Goal: Task Accomplishment & Management: Manage account settings

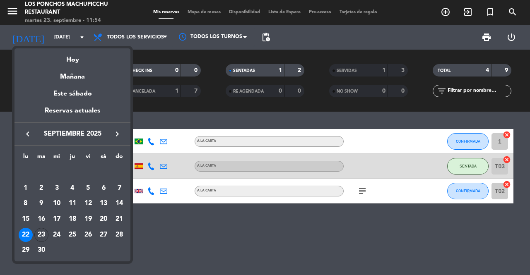
click at [45, 234] on div "23" at bounding box center [41, 235] width 14 height 14
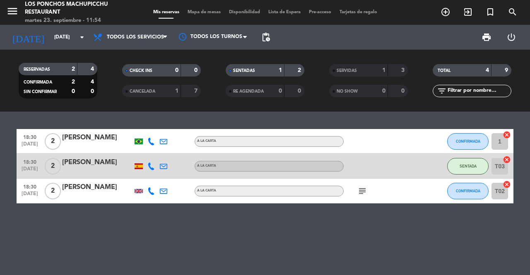
type input "[DATE]"
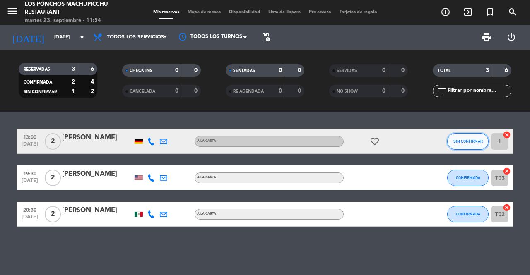
click at [472, 137] on button "SIN CONFIRMAR" at bounding box center [467, 141] width 41 height 17
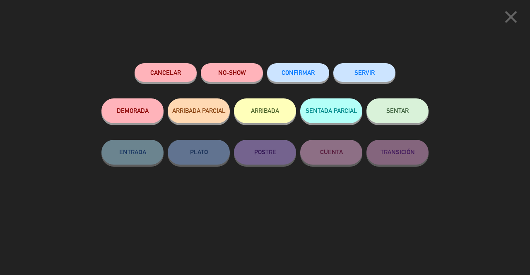
click at [310, 75] on span "CONFIRMAR" at bounding box center [297, 72] width 33 height 7
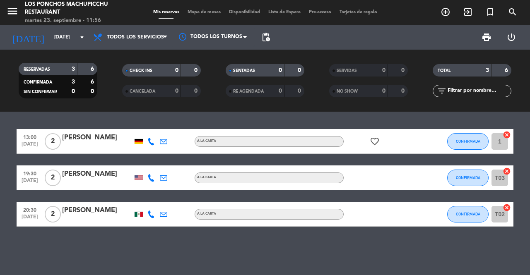
click at [375, 142] on icon "favorite_border" at bounding box center [375, 142] width 10 height 10
click at [378, 143] on icon "favorite_border" at bounding box center [375, 142] width 10 height 10
click at [396, 143] on div "favorite_border" at bounding box center [380, 141] width 74 height 24
click at [139, 141] on div at bounding box center [138, 141] width 8 height 5
click at [142, 180] on div at bounding box center [138, 177] width 8 height 5
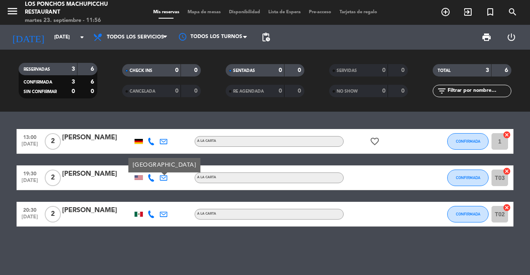
click at [142, 215] on div at bounding box center [138, 214] width 8 height 5
